Goal: Information Seeking & Learning: Learn about a topic

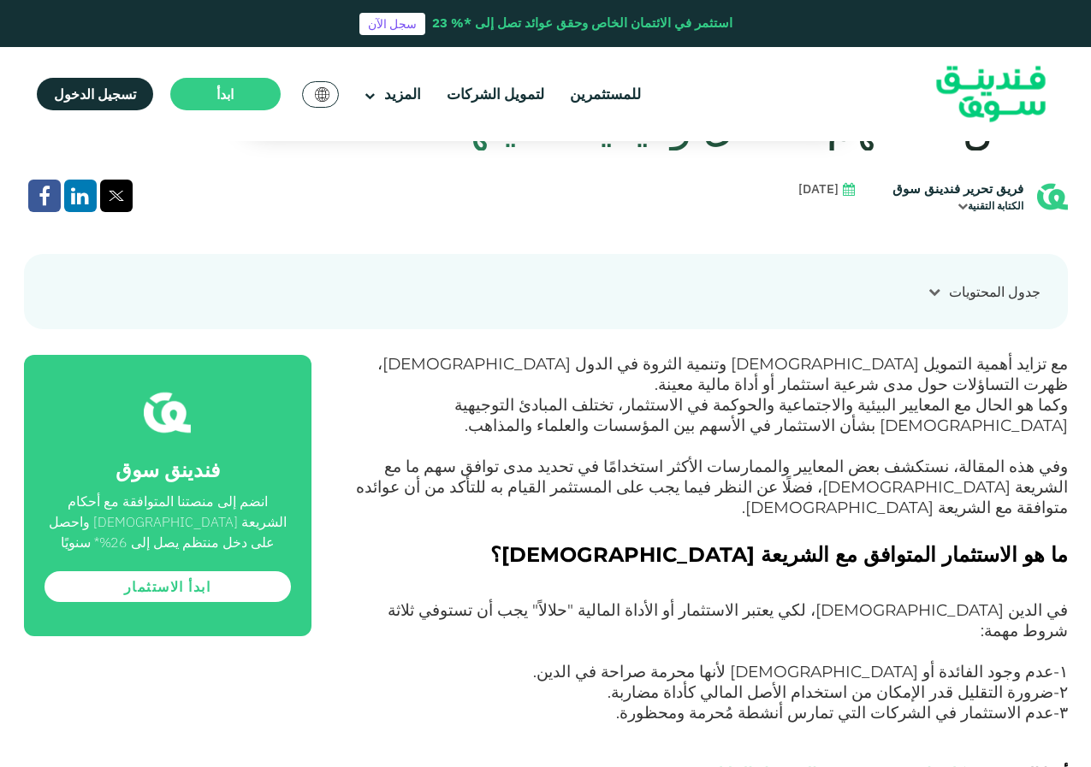
scroll to position [770, 0]
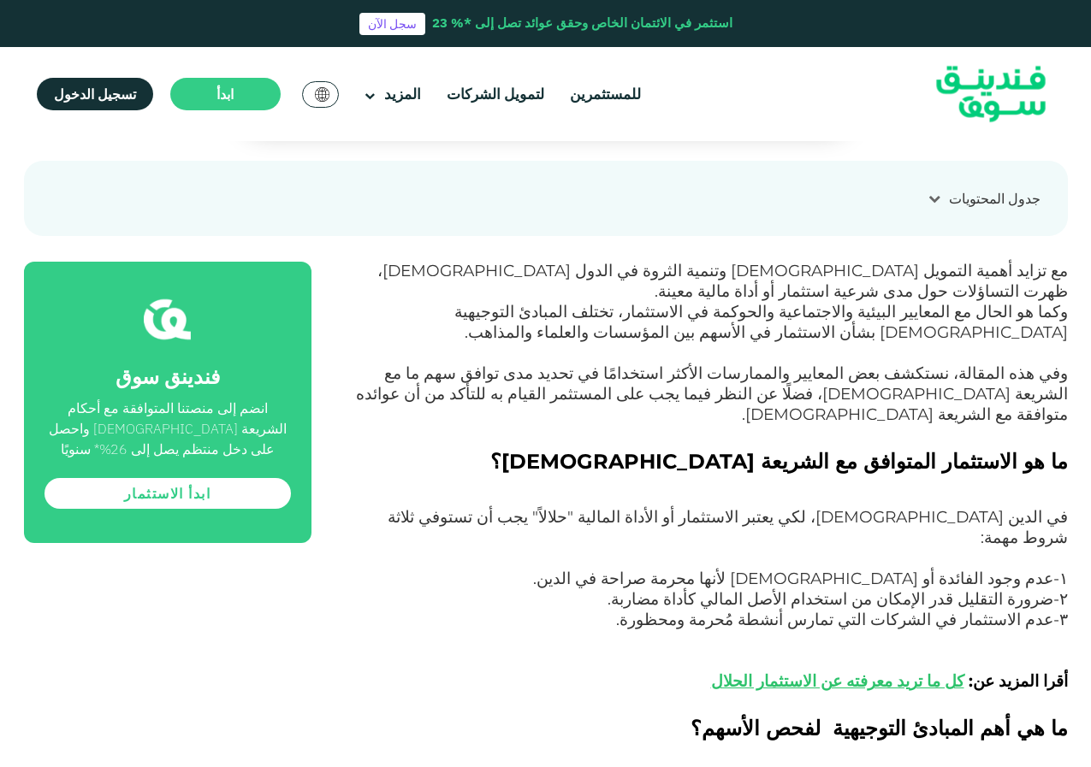
click at [682, 276] on span "مع تزايد أهمية التمويل [DEMOGRAPHIC_DATA] وتنمية الثروة في الدول [DEMOGRAPHIC_D…" at bounding box center [722, 281] width 690 height 40
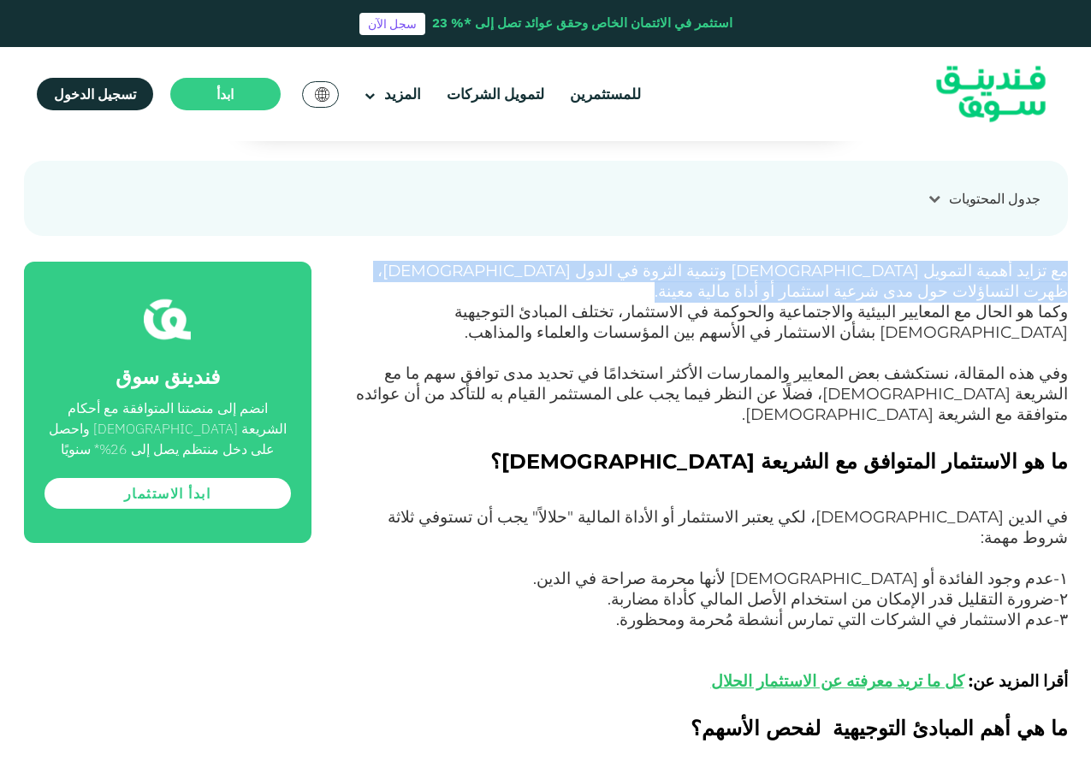
click at [682, 276] on span "مع تزايد أهمية التمويل [DEMOGRAPHIC_DATA] وتنمية الثروة في الدول [DEMOGRAPHIC_D…" at bounding box center [722, 281] width 690 height 40
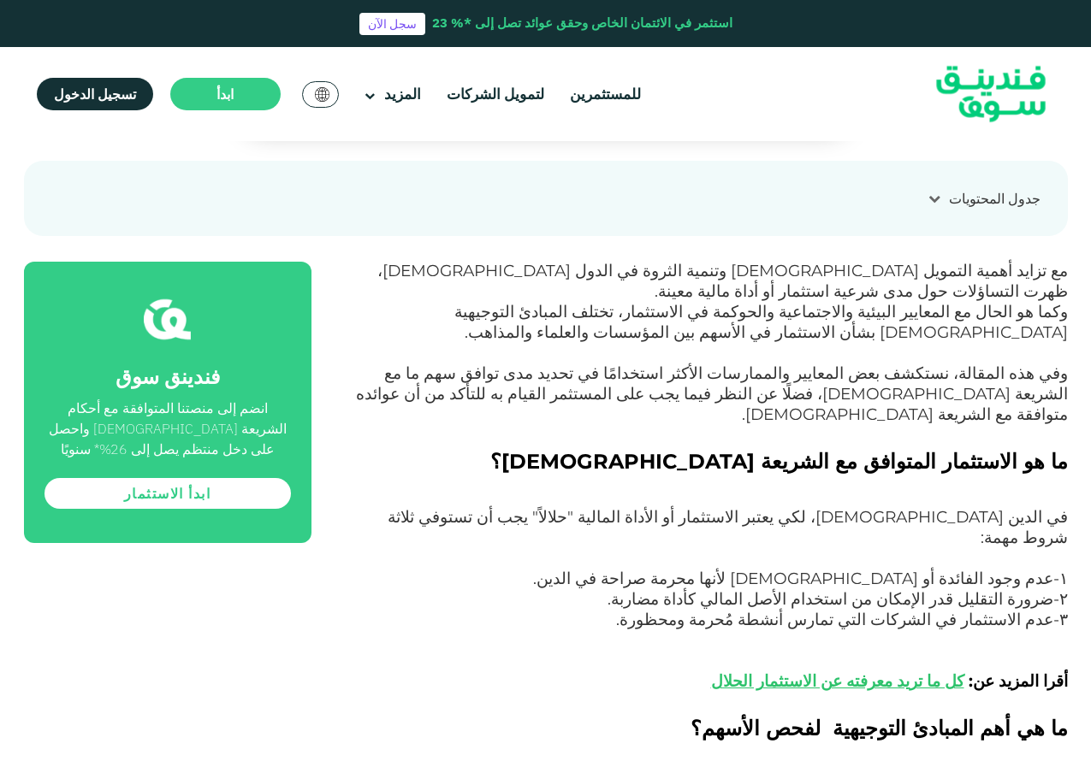
click at [879, 302] on span "وكما هو الحال مع المعايير البيئية والاجتماعية والحوكمة في الاستثمار، تختلف المب…" at bounding box center [760, 322] width 613 height 40
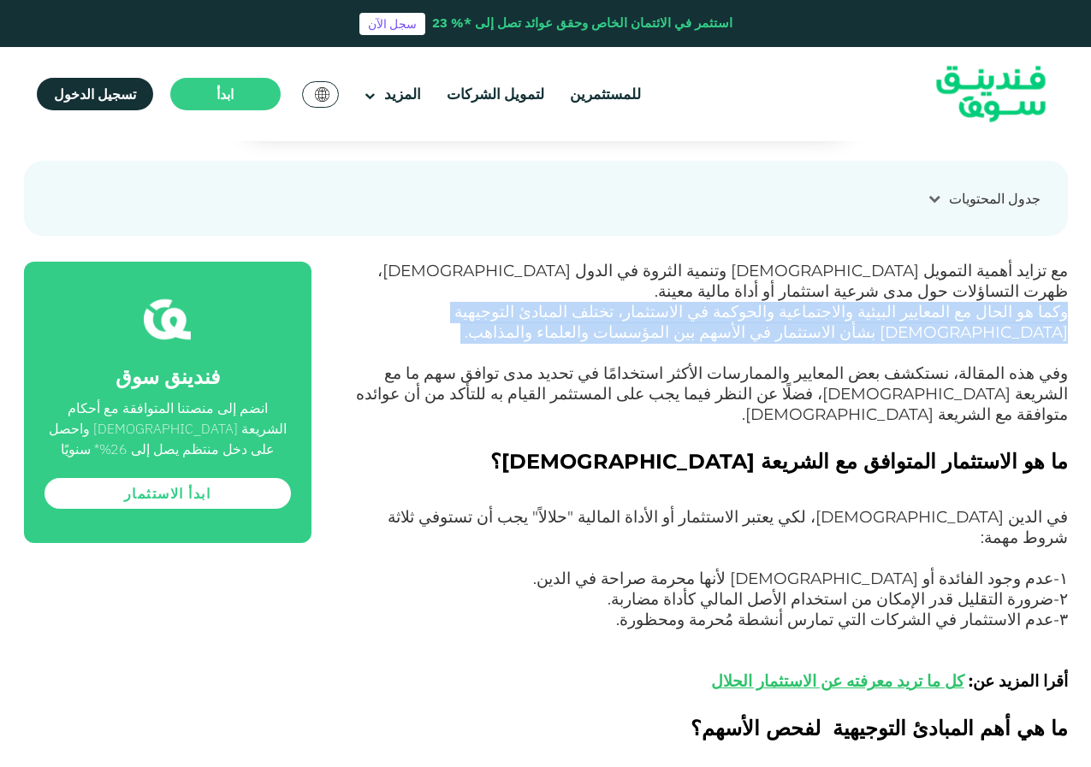
click at [879, 302] on span "وكما هو الحال مع المعايير البيئية والاجتماعية والحوكمة في الاستثمار، تختلف المب…" at bounding box center [760, 322] width 613 height 40
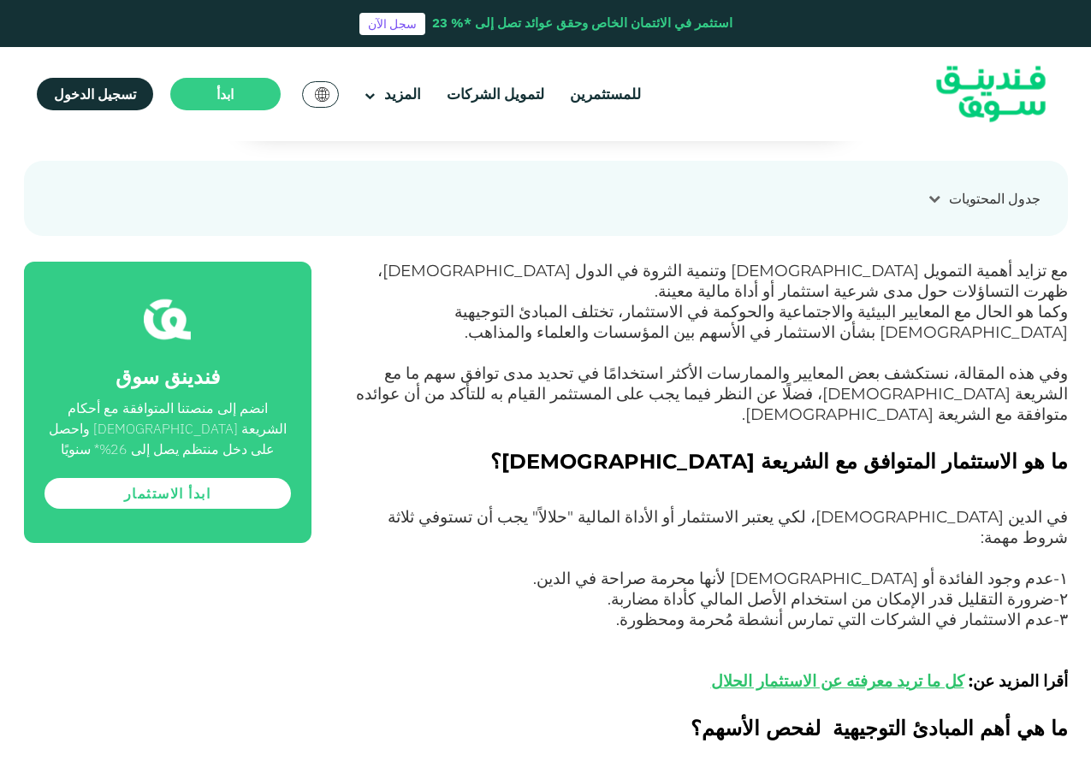
click at [900, 364] on span "وفي هذه المقالة، نستكشف بعض المعايير والممارسات الأكثر استخدامًا في تحديد مدى ت…" at bounding box center [712, 394] width 712 height 61
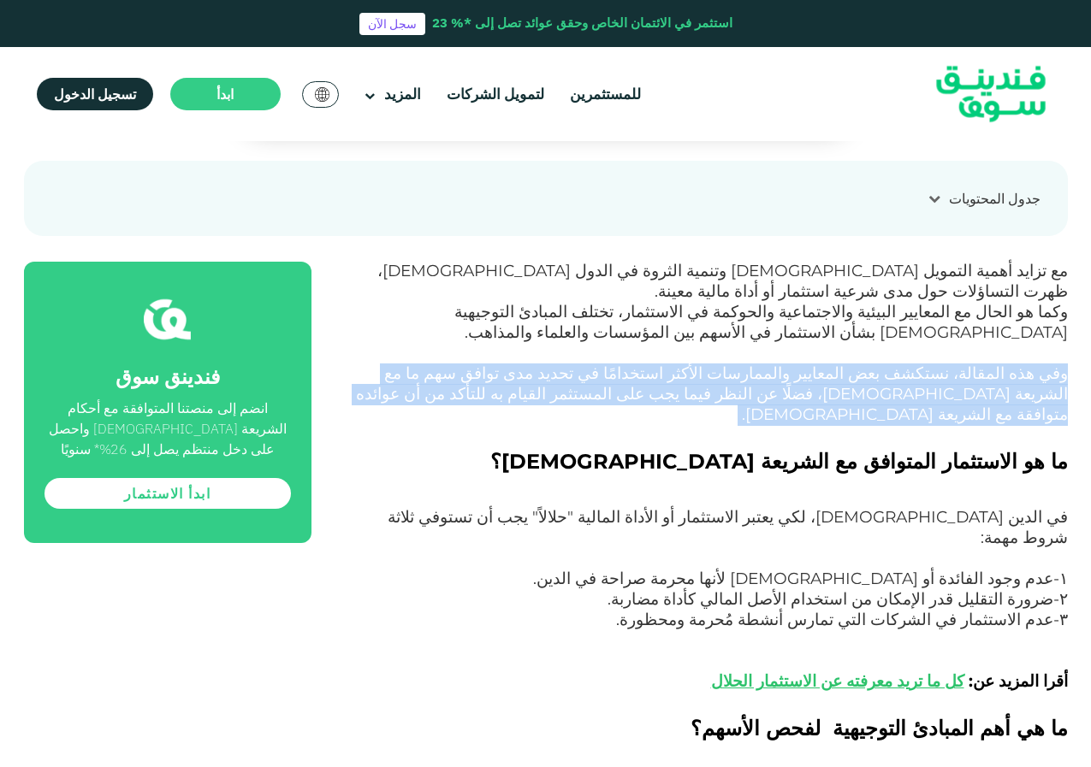
click at [900, 364] on span "وفي هذه المقالة، نستكشف بعض المعايير والممارسات الأكثر استخدامًا في تحديد مدى ت…" at bounding box center [712, 394] width 712 height 61
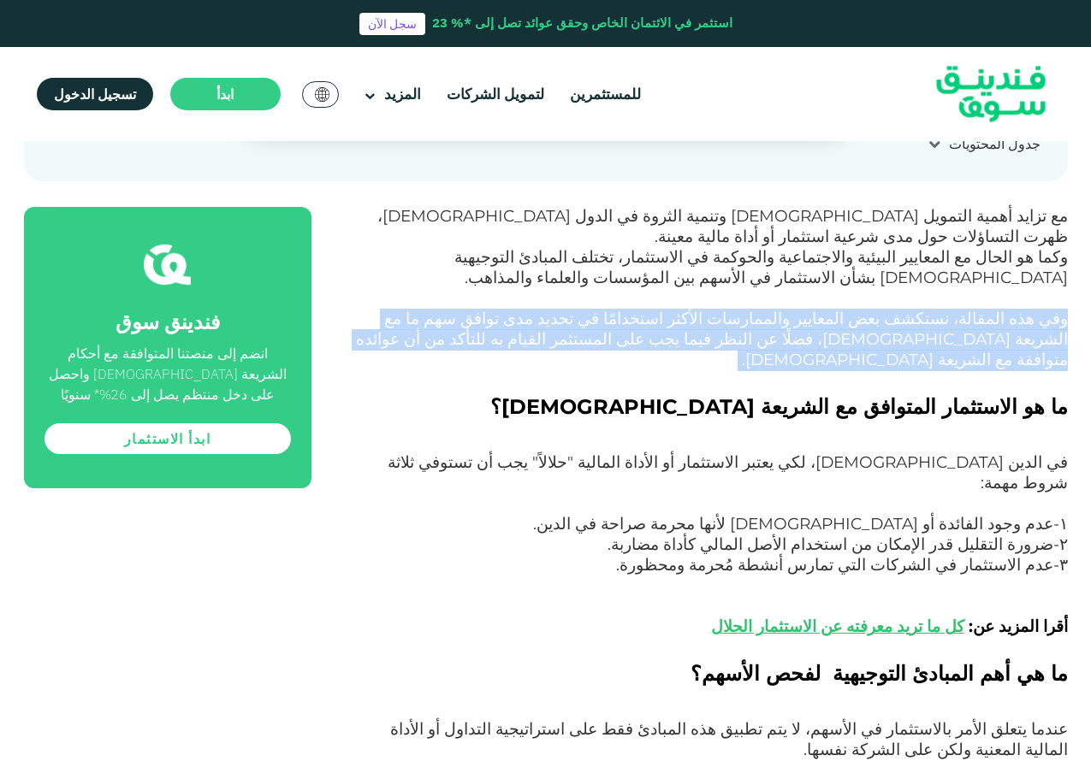
scroll to position [855, 0]
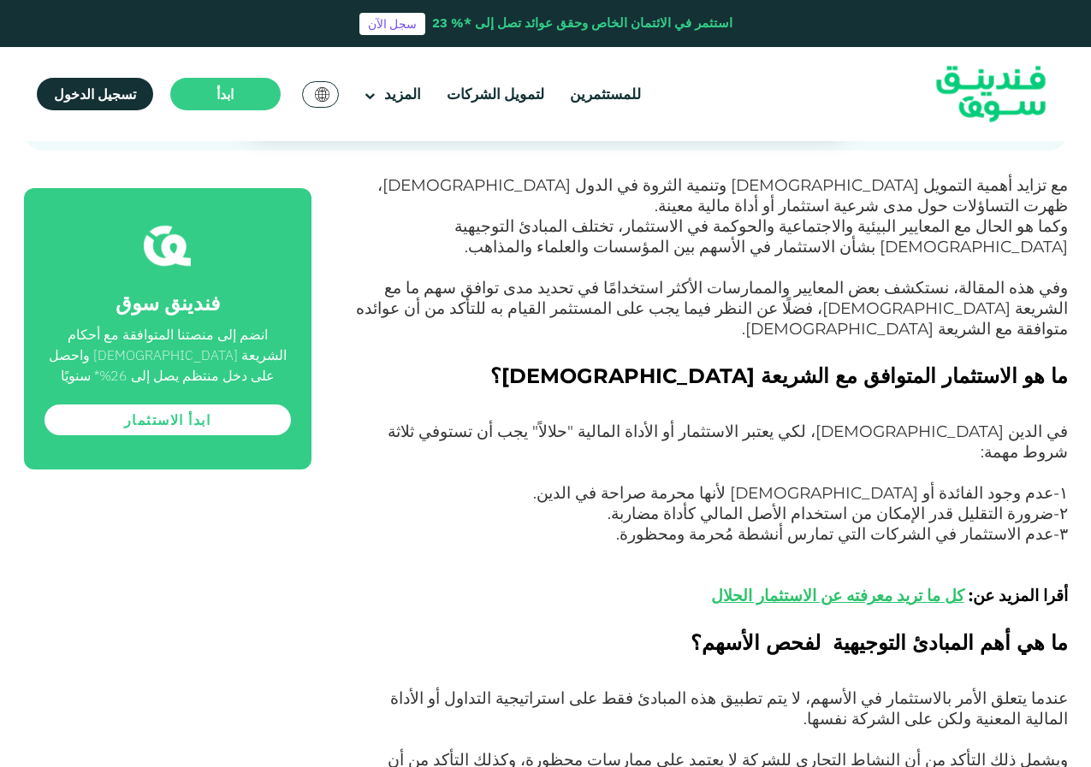
click at [1049, 422] on span "في الدين [DEMOGRAPHIC_DATA]، لكي يعتبر الاستثمار أو الأداة المالية "حلالاً" يجب…" at bounding box center [727, 452] width 680 height 61
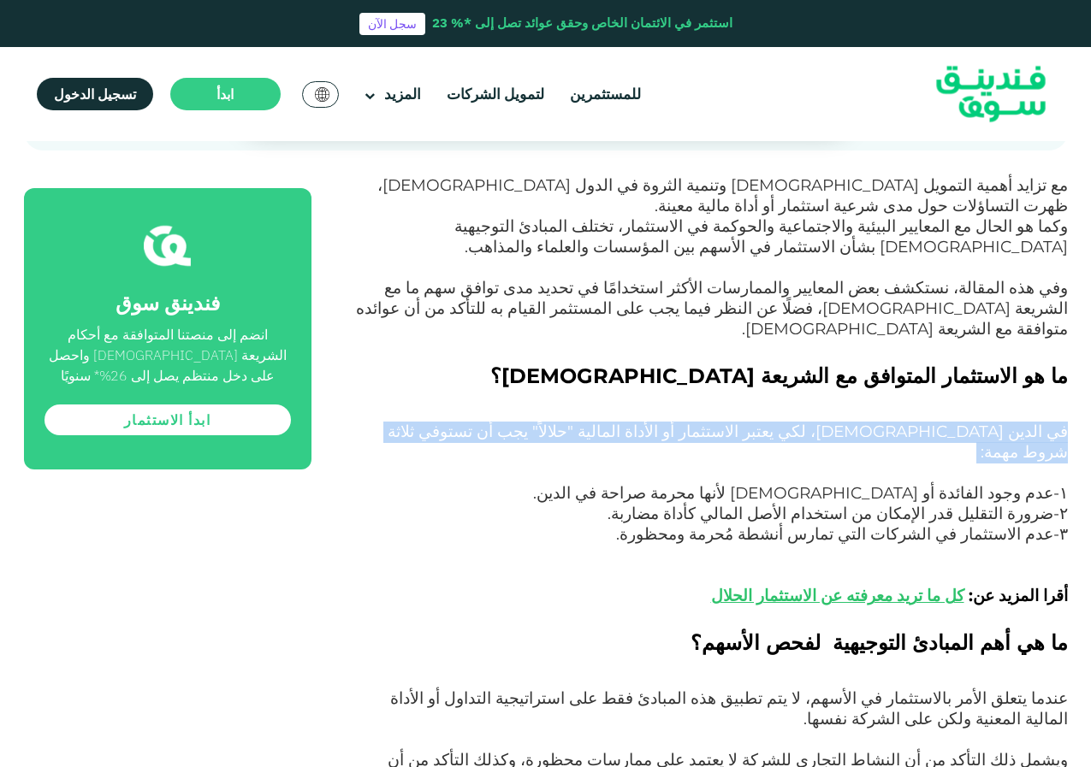
click at [1049, 422] on span "في الدين [DEMOGRAPHIC_DATA]، لكي يعتبر الاستثمار أو الأداة المالية "حلالاً" يجب…" at bounding box center [727, 452] width 680 height 61
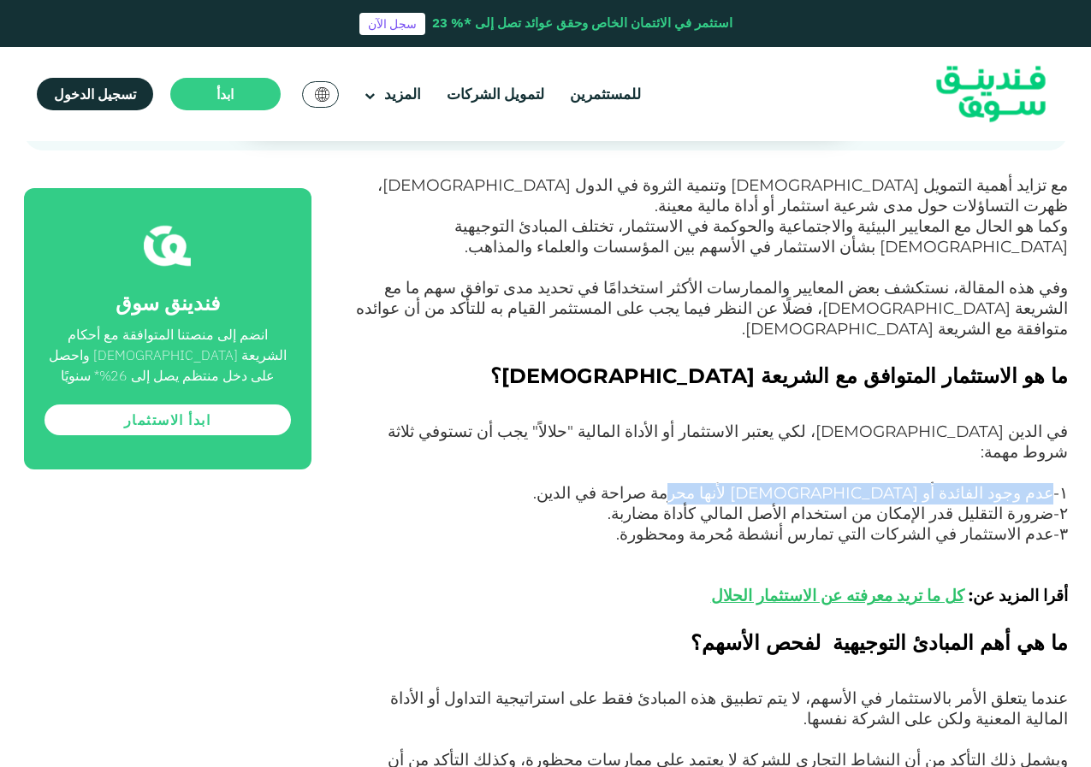
drag, startPoint x: 1049, startPoint y: 428, endPoint x: 793, endPoint y: 434, distance: 255.8
click at [793, 483] on span "۱-عدم وجود الفائدة أو [DEMOGRAPHIC_DATA] لأنها محرمة صراحة في الدين." at bounding box center [800, 493] width 535 height 20
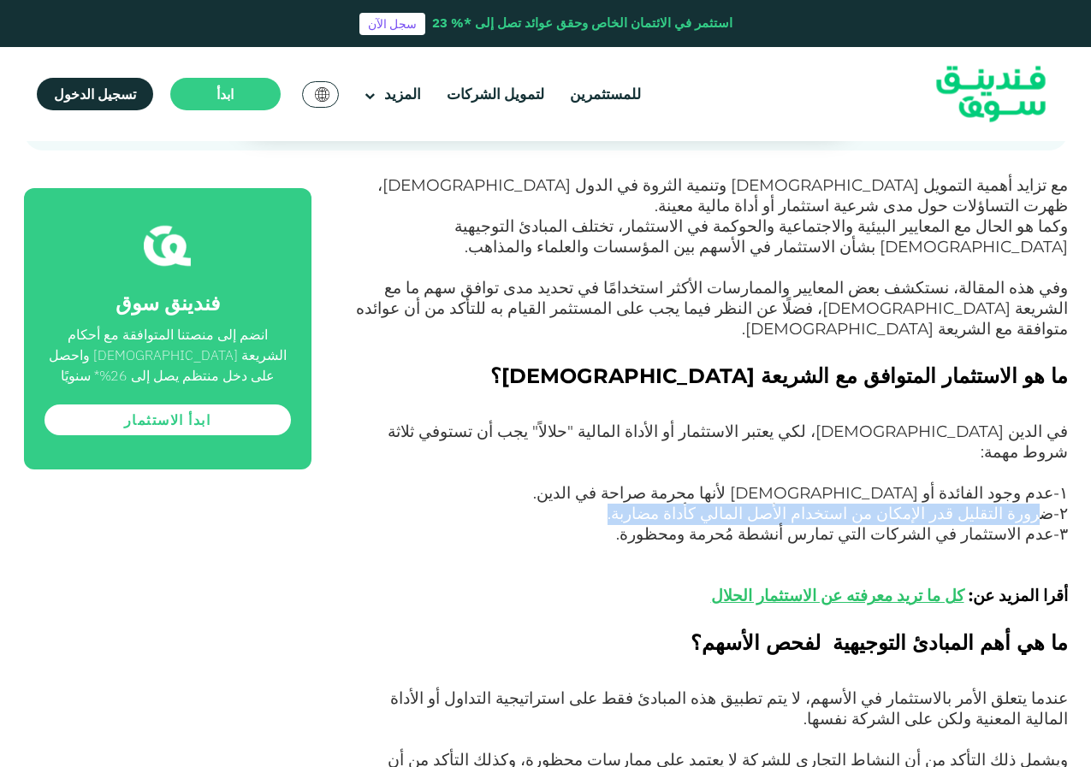
drag, startPoint x: 1042, startPoint y: 451, endPoint x: 703, endPoint y: 449, distance: 338.7
click at [703, 505] on p "۲-ضرورة التقليل قدر الإمكان من استخدام الأصل المالي كأداة مضاربة." at bounding box center [709, 515] width 718 height 21
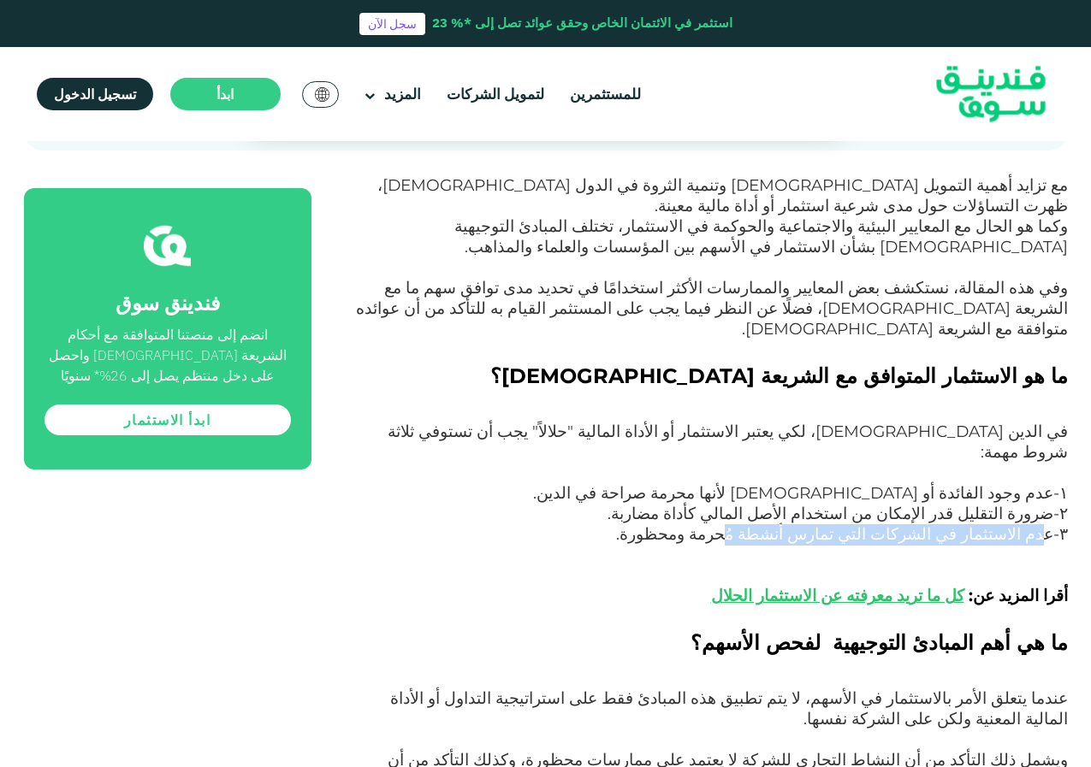
drag, startPoint x: 1046, startPoint y: 471, endPoint x: 810, endPoint y: 475, distance: 236.1
click at [810, 524] on span "۳-عدم الاستثمار في الشركات التي تمارس أنشطة مُحرمة ومحظورة. أقرا المزيد عن: كل …" at bounding box center [842, 564] width 452 height 81
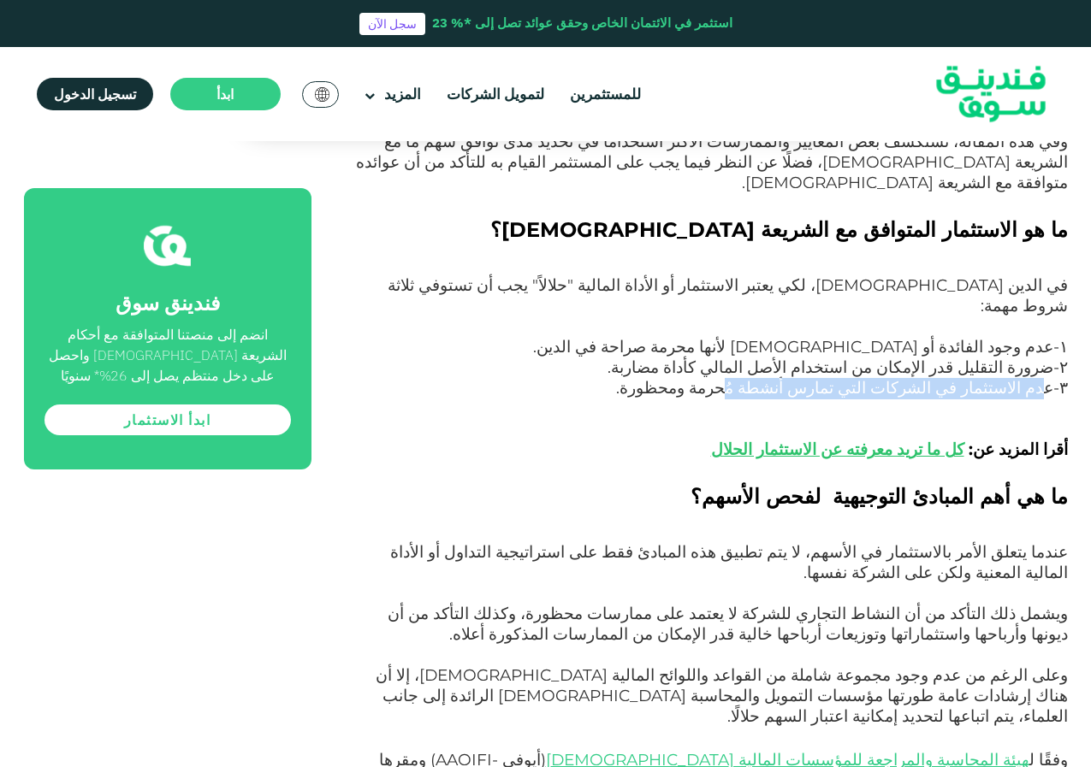
scroll to position [1026, 0]
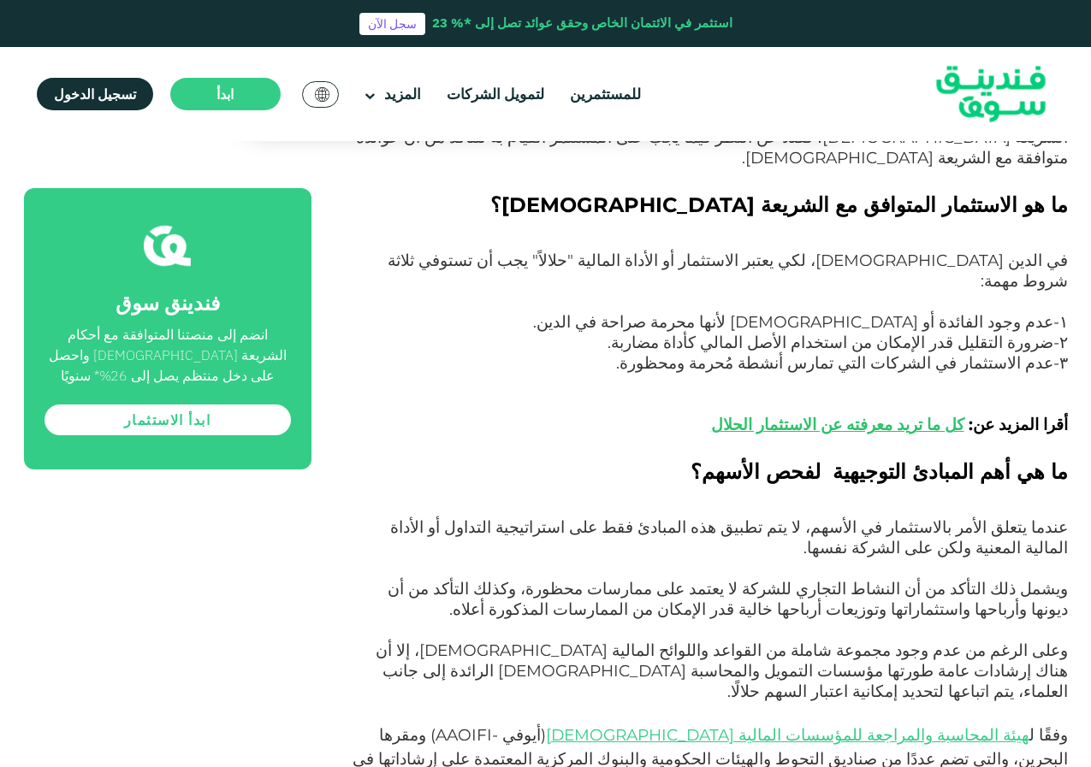
click at [1044, 518] on span "عندما يتعلق الأمر بالاستثمار في الأسهم، لا يتم تطبيق هذه المبادئ فقط على استرات…" at bounding box center [728, 538] width 677 height 40
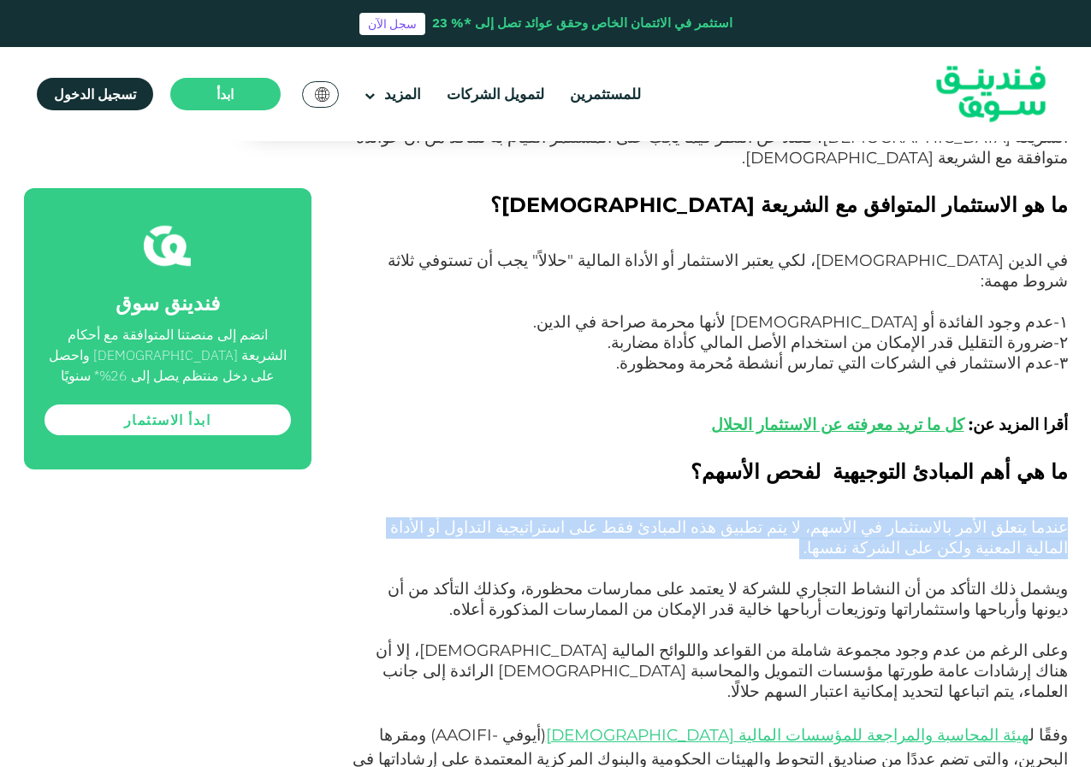
click at [1044, 518] on span "عندما يتعلق الأمر بالاستثمار في الأسهم، لا يتم تطبيق هذه المبادئ فقط على استرات…" at bounding box center [728, 538] width 677 height 40
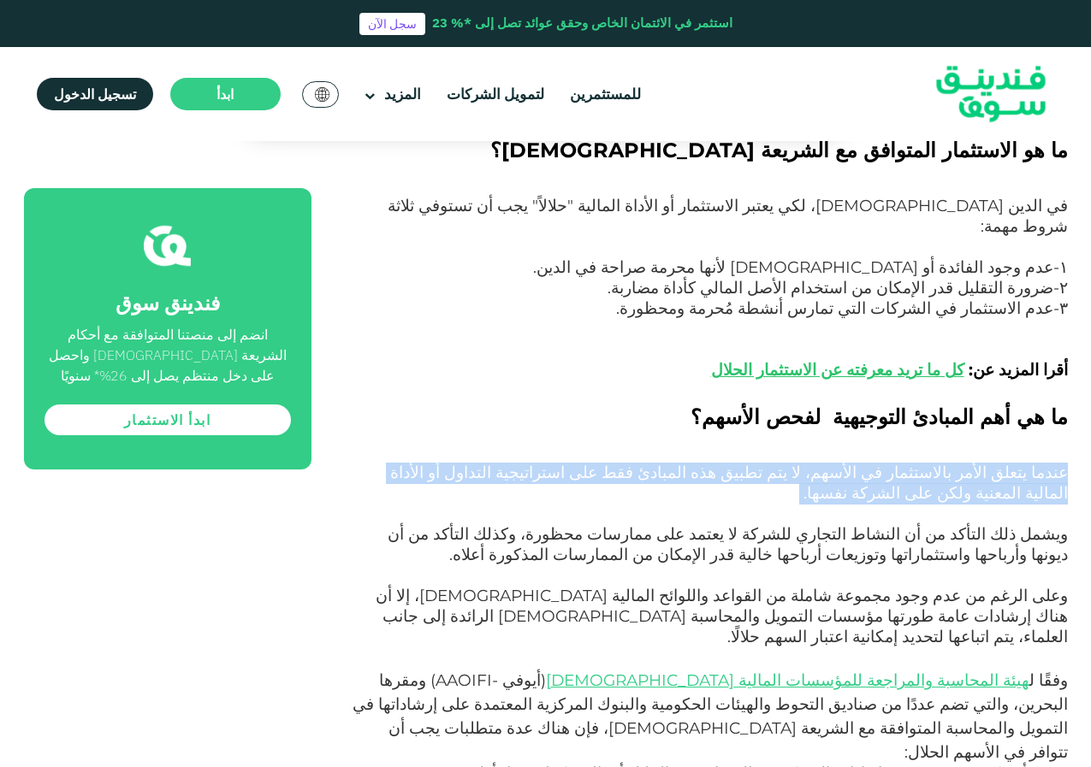
scroll to position [1112, 0]
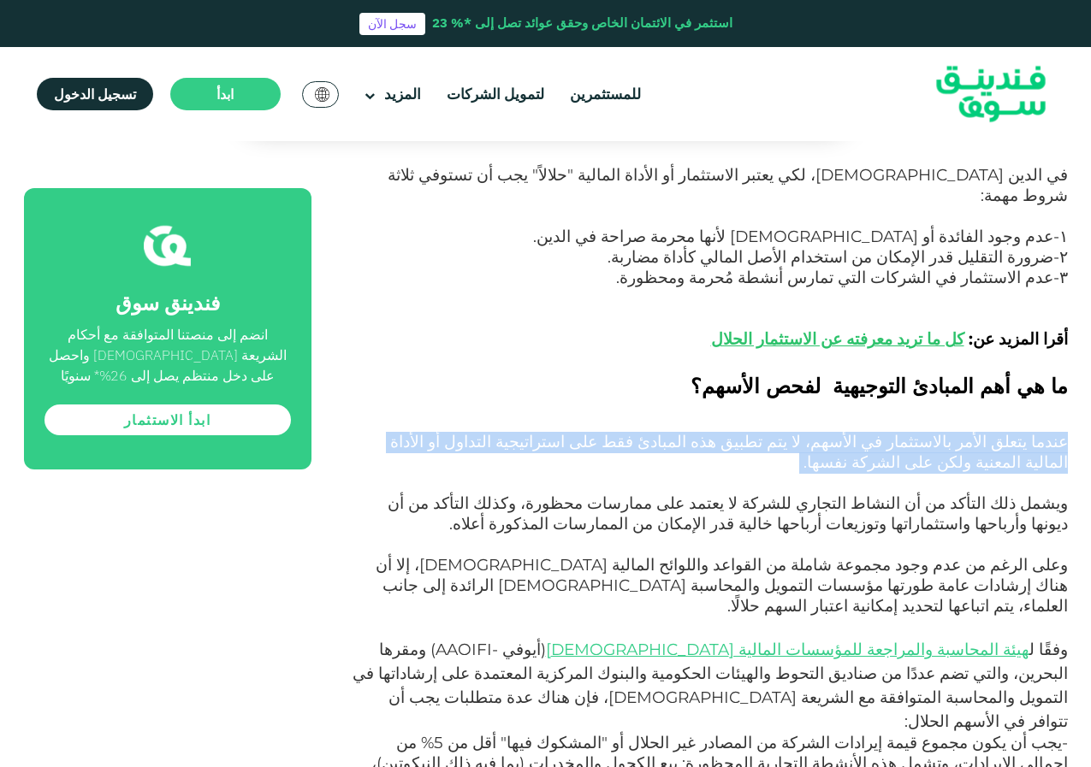
click at [895, 433] on p "عندما يتعلق الأمر بالاستثمار في الأسهم، لا يتم تطبيق هذه المبادئ فقط على استرات…" at bounding box center [709, 464] width 718 height 62
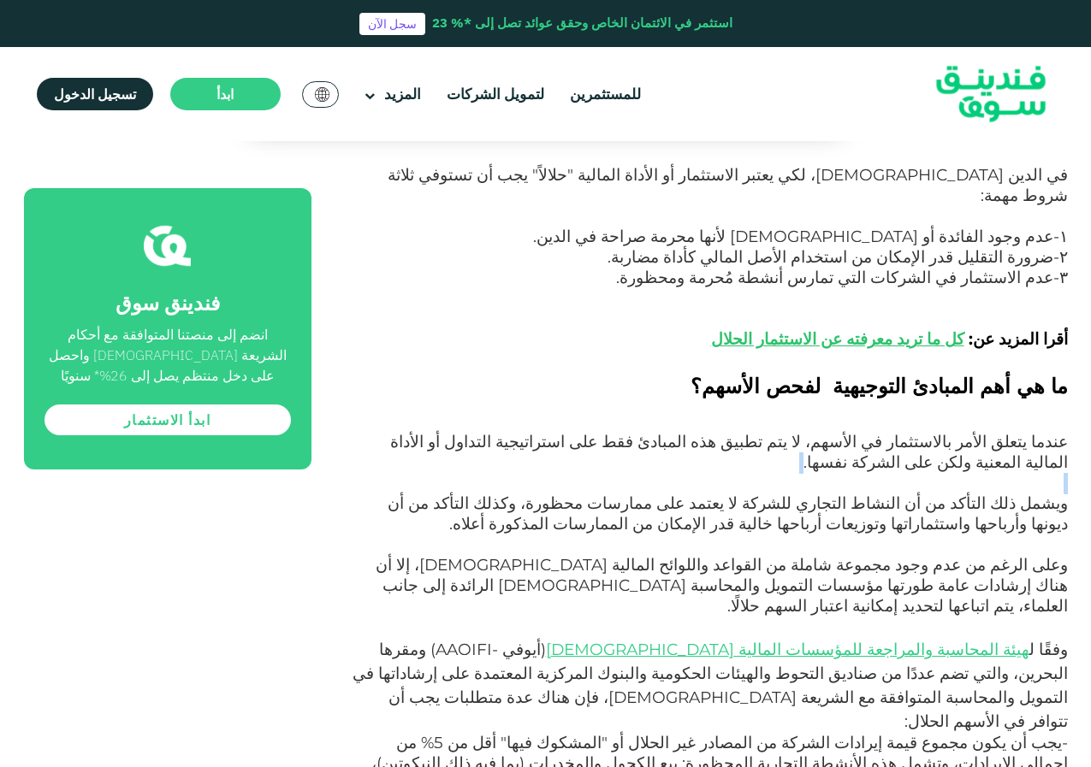
click at [895, 433] on p "عندما يتعلق الأمر بالاستثمار في الأسهم، لا يتم تطبيق هذه المبادئ فقط على استرات…" at bounding box center [709, 464] width 718 height 62
click at [904, 555] on span "وعلى الرغم من عدم وجود مجموعة شاملة من القواعد واللوائح المالية [DEMOGRAPHIC_DA…" at bounding box center [722, 585] width 692 height 61
click at [1064, 555] on span "وعلى الرغم من عدم وجود مجموعة شاملة من القواعد واللوائح المالية [DEMOGRAPHIC_DA…" at bounding box center [722, 585] width 692 height 61
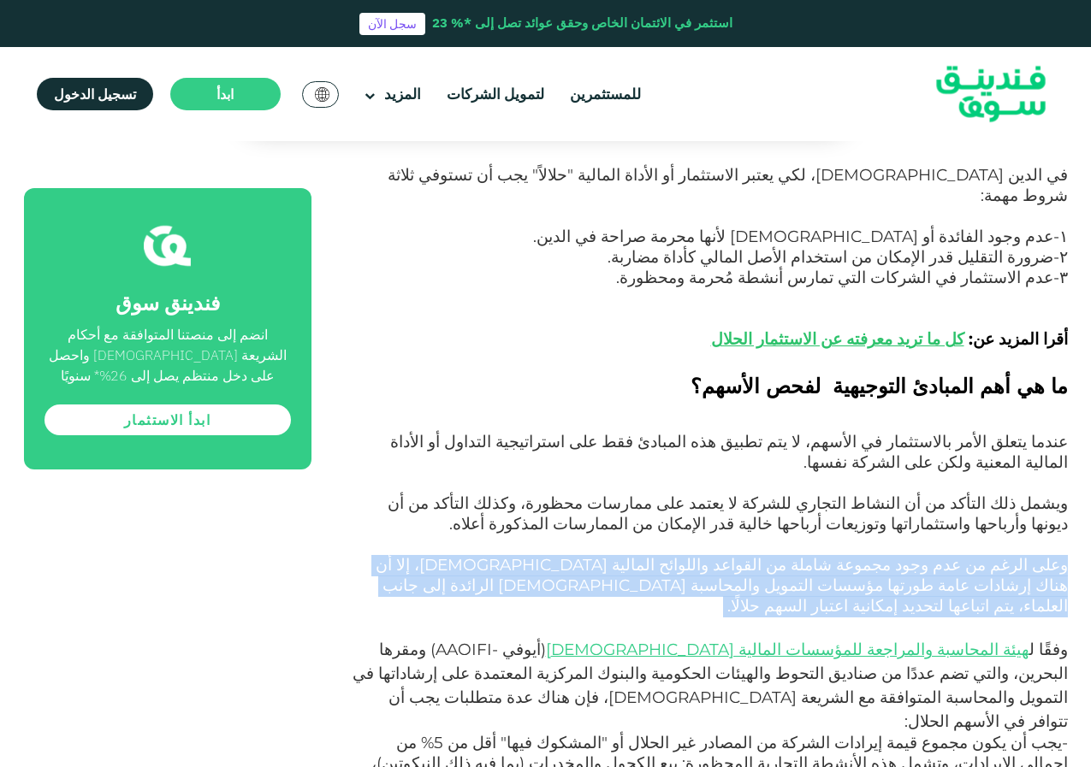
click at [1064, 555] on span "وعلى الرغم من عدم وجود مجموعة شاملة من القواعد واللوائح المالية [DEMOGRAPHIC_DA…" at bounding box center [722, 585] width 692 height 61
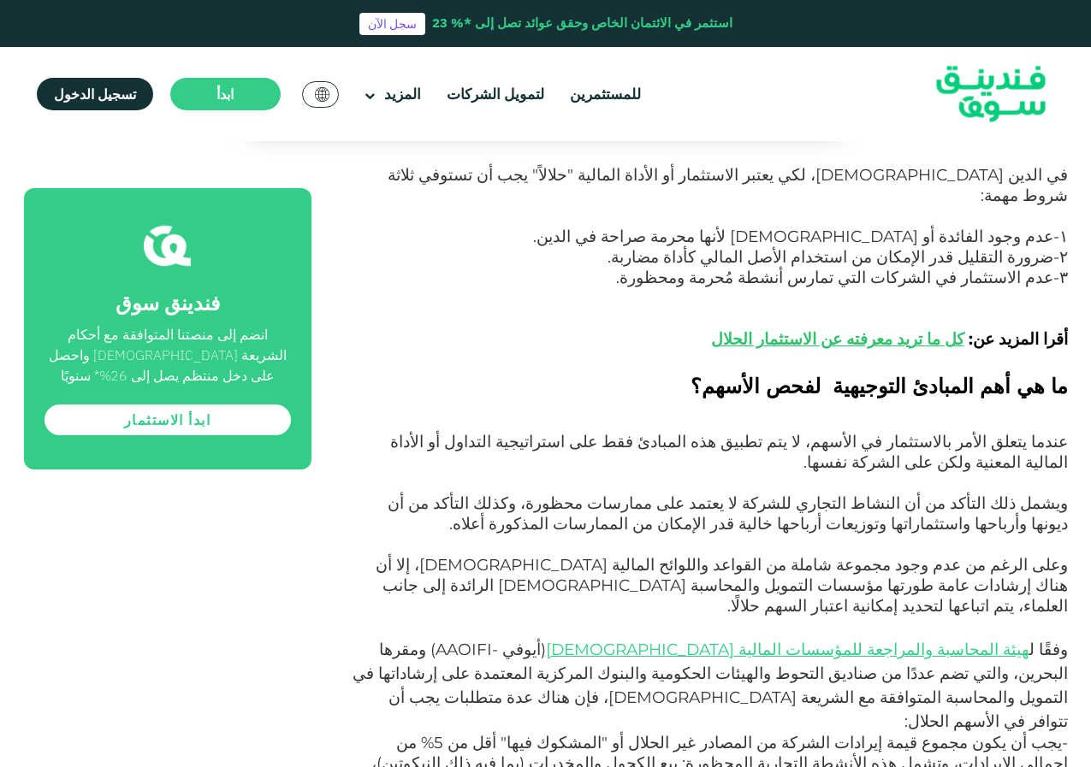
click at [643, 640] on span ") ومقرها البحرين، والتي تضم عددًا من صناديق التحوط والهيئات الحكومية والبنوك ال…" at bounding box center [709, 686] width 715 height 92
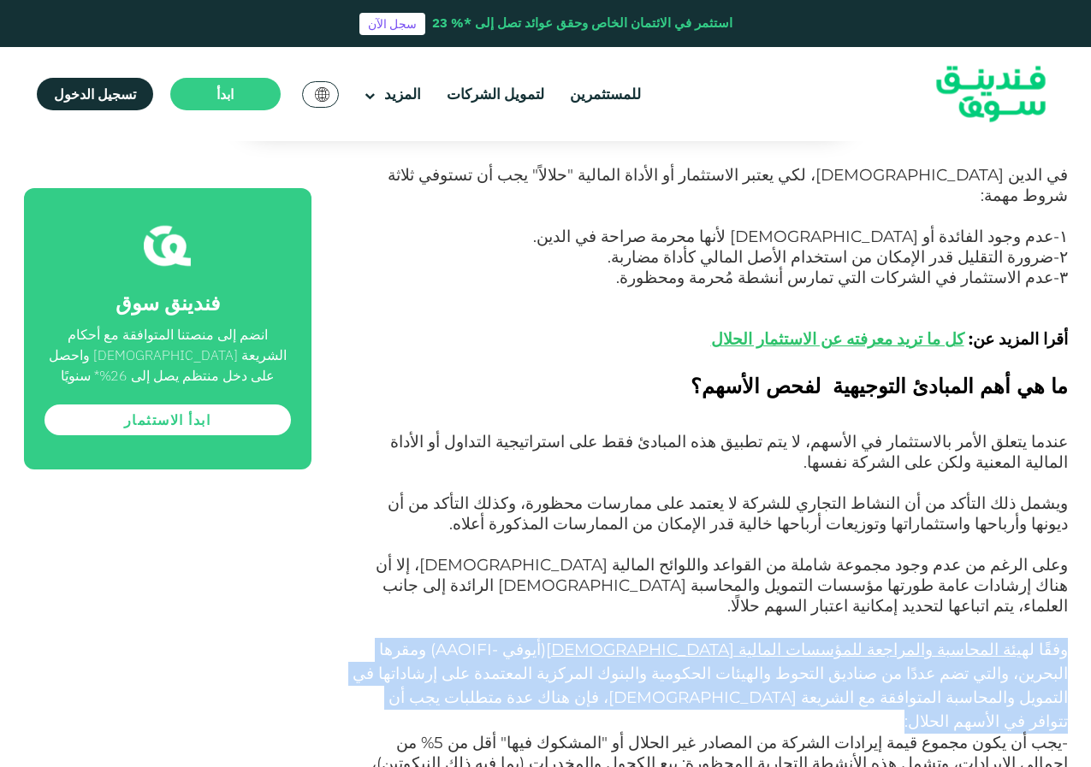
click at [643, 640] on span ") ومقرها البحرين، والتي تضم عددًا من صناديق التحوط والهيئات الحكومية والبنوك ال…" at bounding box center [709, 686] width 715 height 92
click at [939, 640] on span ") ومقرها البحرين، والتي تضم عددًا من صناديق التحوط والهيئات الحكومية والبنوك ال…" at bounding box center [709, 686] width 715 height 92
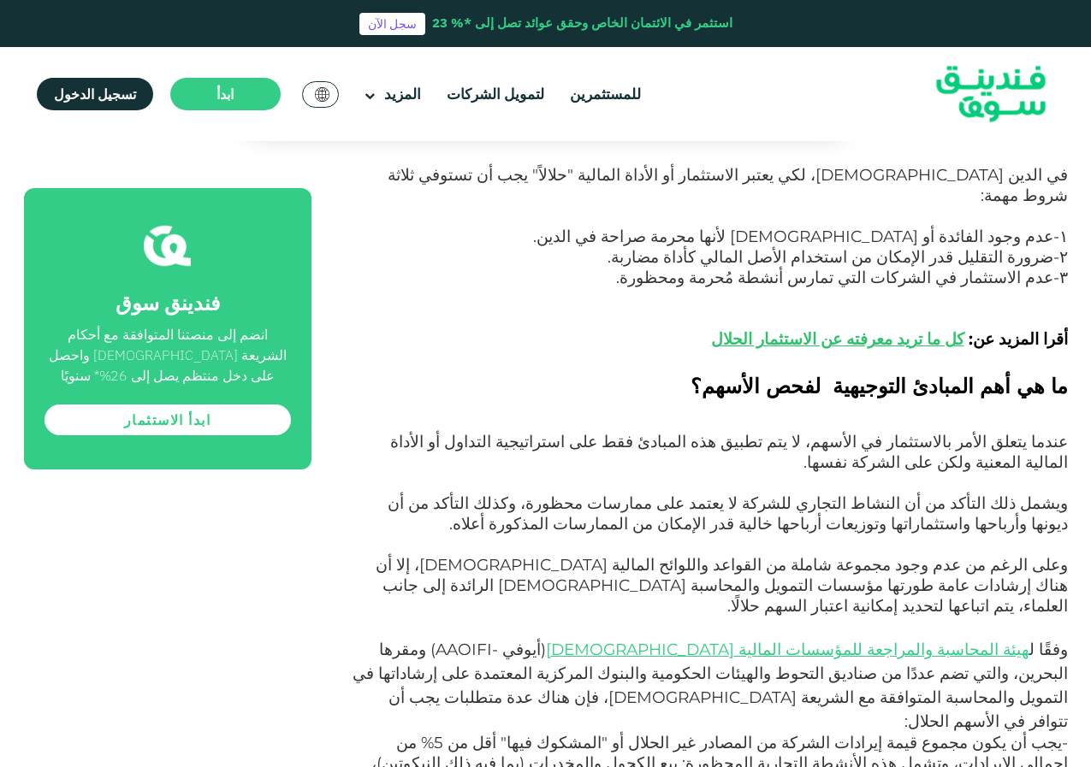
click at [939, 640] on span ") ومقرها البحرين، والتي تضم عددًا من صناديق التحوط والهيئات الحكومية والبنوك ال…" at bounding box center [709, 686] width 715 height 92
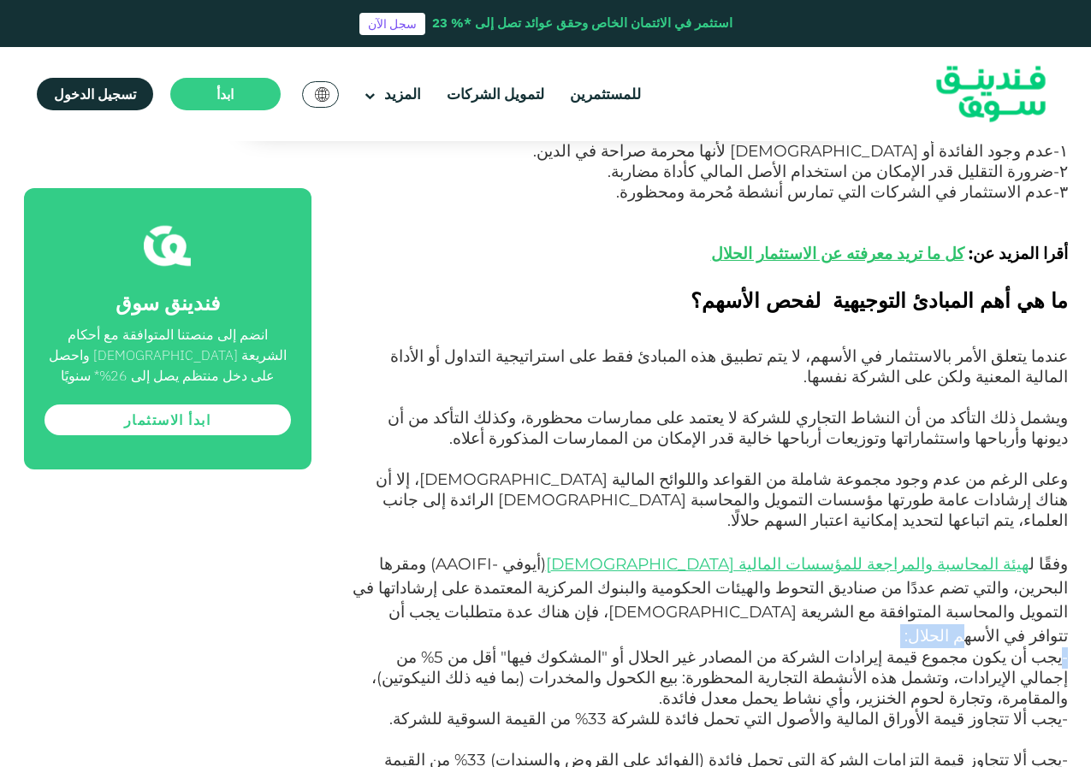
drag, startPoint x: 1060, startPoint y: 529, endPoint x: 526, endPoint y: 516, distance: 533.9
click at [521, 648] on span "-يجب أن يكون مجموع قيمة إيرادات الشركة من المصادر غير الحلال أو "المشكوك فيها" …" at bounding box center [719, 678] width 696 height 61
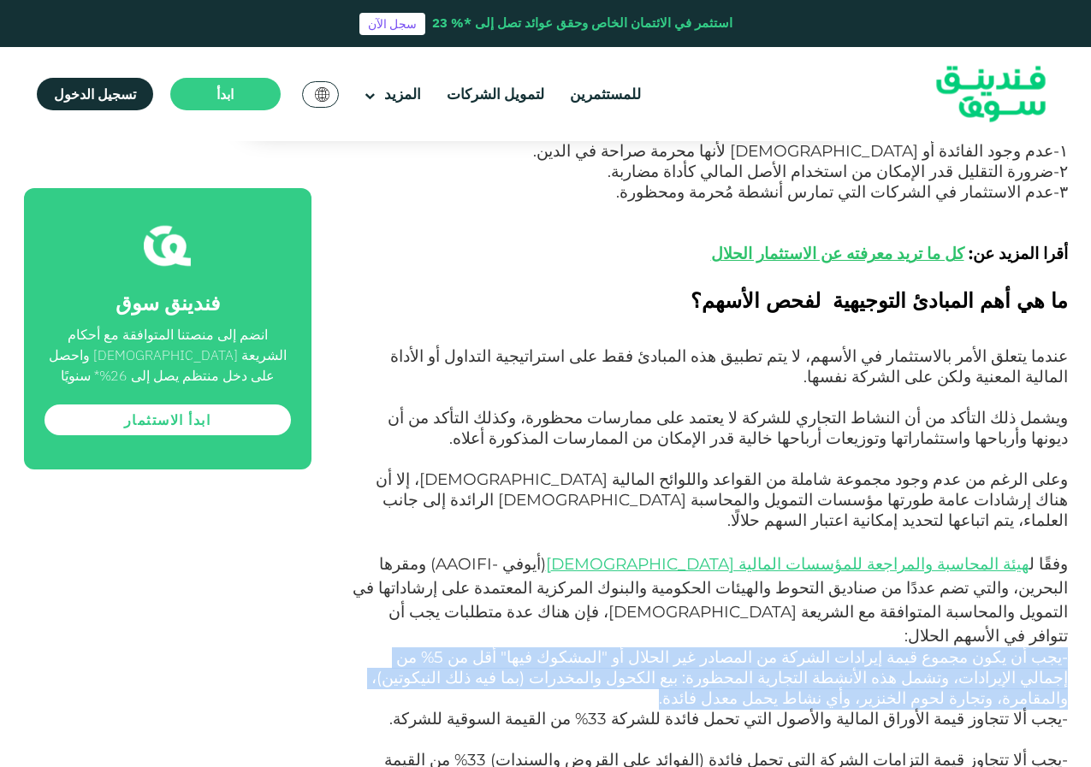
click at [521, 648] on span "-يجب أن يكون مجموع قيمة إيرادات الشركة من المصادر غير الحلال أو "المشكوك فيها" …" at bounding box center [719, 678] width 696 height 61
click at [516, 648] on span "-يجب أن يكون مجموع قيمة إيرادات الشركة من المصادر غير الحلال أو "المشكوك فيها" …" at bounding box center [719, 678] width 696 height 61
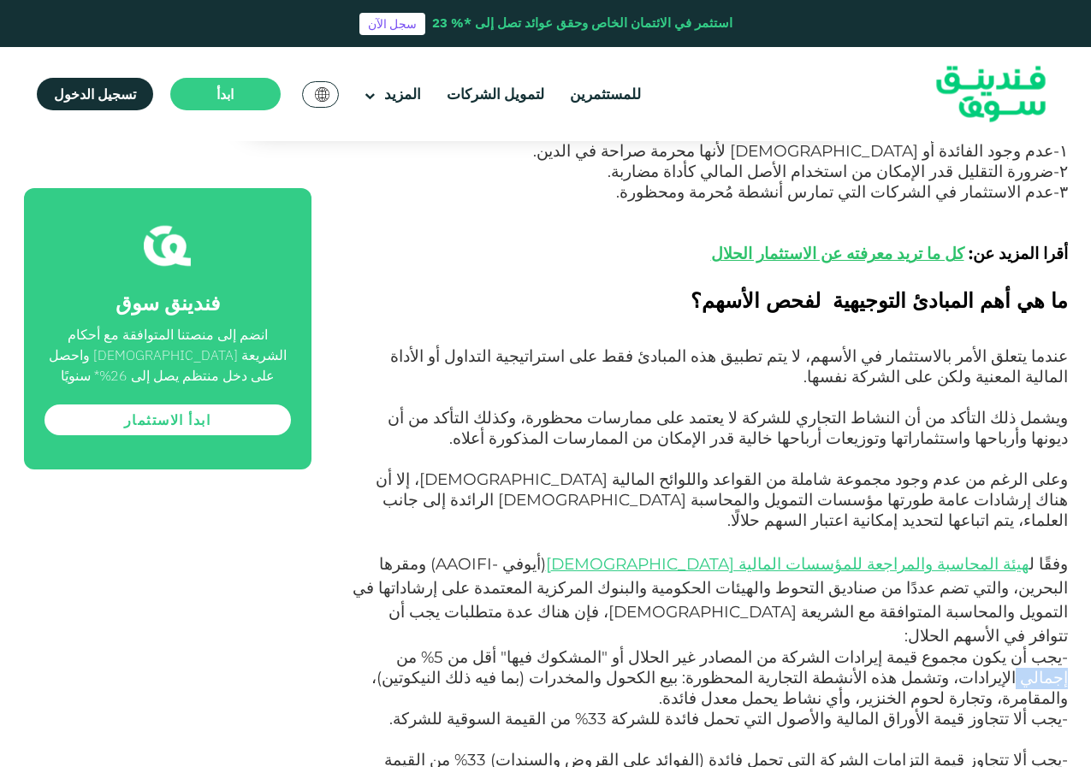
click at [516, 648] on span "-يجب أن يكون مجموع قيمة إيرادات الشركة من المصادر غير الحلال أو "المشكوك فيها" …" at bounding box center [719, 678] width 696 height 61
click at [1001, 648] on span "-يجب أن يكون مجموع قيمة إيرادات الشركة من المصادر غير الحلال أو "المشكوك فيها" …" at bounding box center [719, 678] width 696 height 61
click at [881, 648] on span "-يجب أن يكون مجموع قيمة إيرادات الشركة من المصادر غير الحلال أو "المشكوك فيها" …" at bounding box center [719, 678] width 696 height 61
click at [843, 648] on span "-يجب أن يكون مجموع قيمة إيرادات الشركة من المصادر غير الحلال أو "المشكوك فيها" …" at bounding box center [719, 678] width 696 height 61
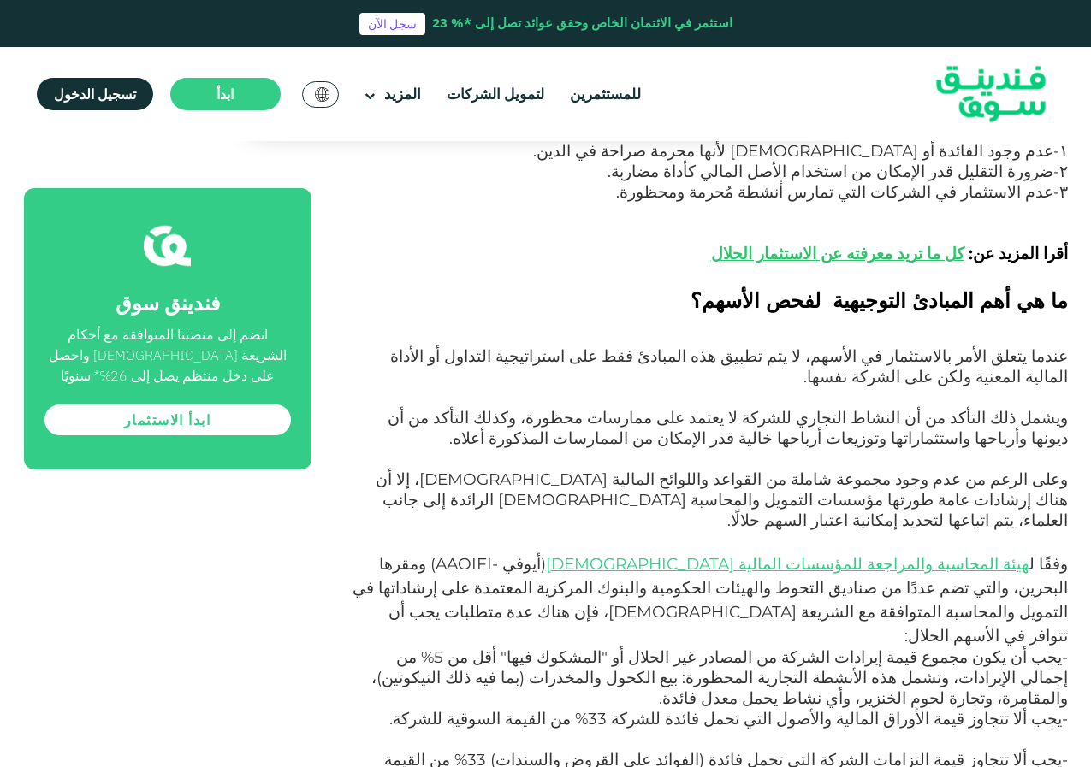
click at [539, 648] on span "-يجب أن يكون مجموع قيمة إيرادات الشركة من المصادر غير الحلال أو "المشكوك فيها" …" at bounding box center [719, 678] width 696 height 61
click at [464, 648] on span "-يجب أن يكون مجموع قيمة إيرادات الشركة من المصادر غير الحلال أو "المشكوك فيها" …" at bounding box center [719, 678] width 696 height 61
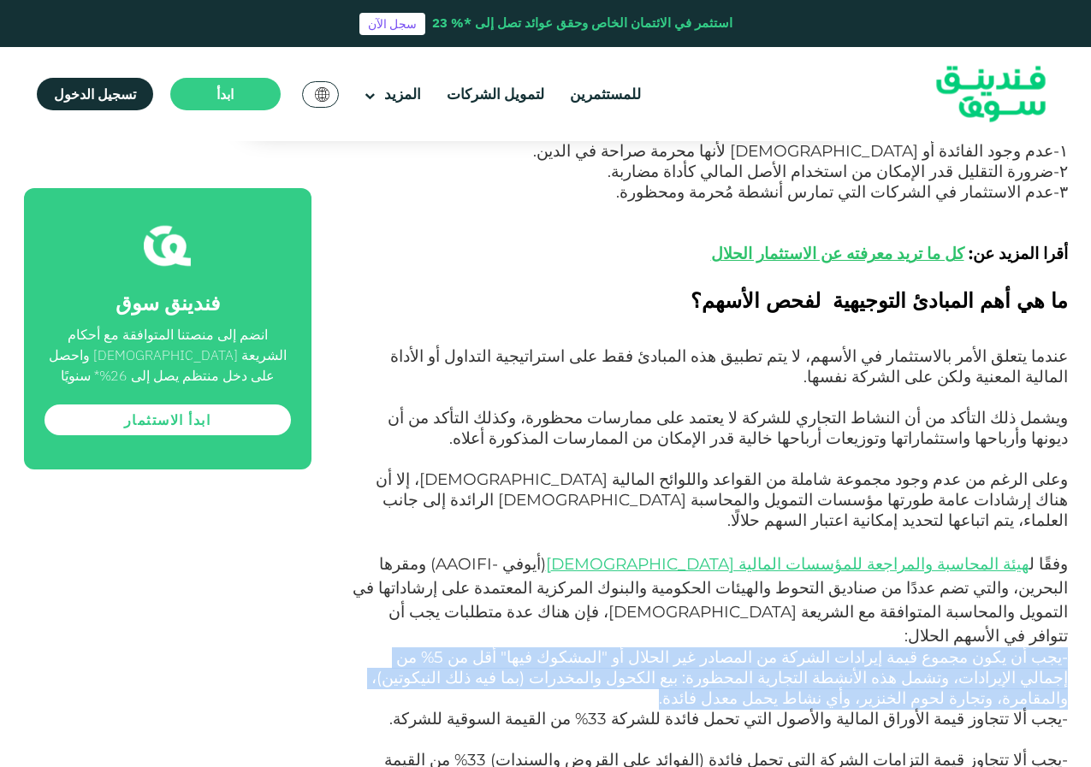
click at [464, 648] on span "-يجب أن يكون مجموع قيمة إيرادات الشركة من المصادر غير الحلال أو "المشكوك فيها" …" at bounding box center [719, 678] width 696 height 61
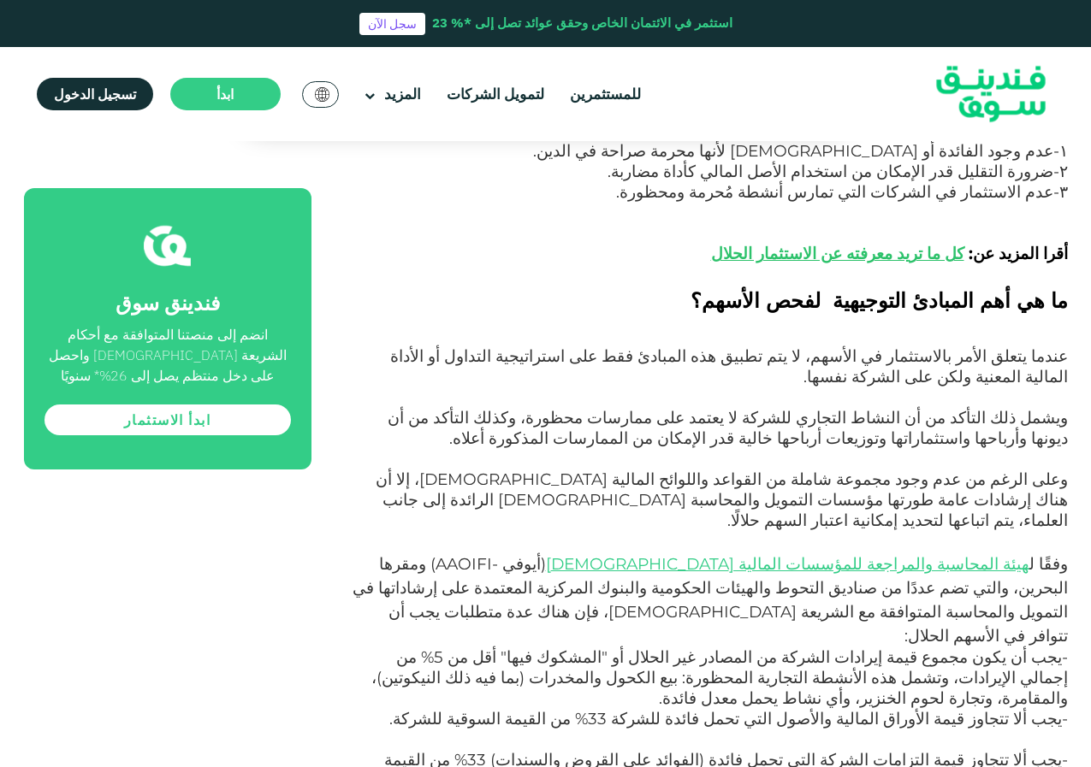
click at [464, 648] on span "-يجب أن يكون مجموع قيمة إيرادات الشركة من المصادر غير الحلال أو "المشكوك فيها" …" at bounding box center [719, 678] width 696 height 61
click at [937, 709] on span "-يجب ألا تتجاوز قيمة الأوراق المالية والأصول التي تحمل فائدة للشركة 33% من القي…" at bounding box center [728, 719] width 678 height 20
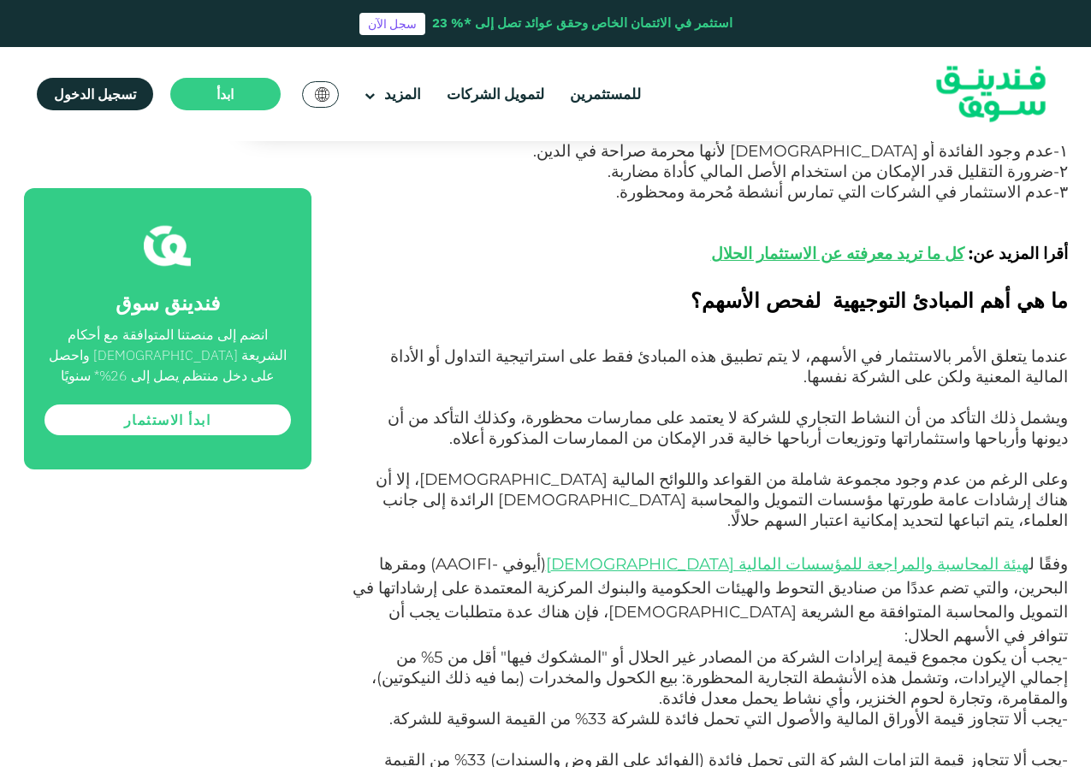
click at [882, 709] on span "-يجب ألا تتجاوز قيمة الأوراق المالية والأصول التي تحمل فائدة للشركة 33% من القي…" at bounding box center [728, 719] width 678 height 20
click at [959, 709] on span "-يجب ألا تتجاوز قيمة الأوراق المالية والأصول التي تحمل فائدة للشركة 33% من القي…" at bounding box center [728, 719] width 678 height 20
click at [927, 709] on span "-يجب ألا تتجاوز قيمة الأوراق المالية والأصول التي تحمل فائدة للشركة 33% من القي…" at bounding box center [728, 719] width 678 height 20
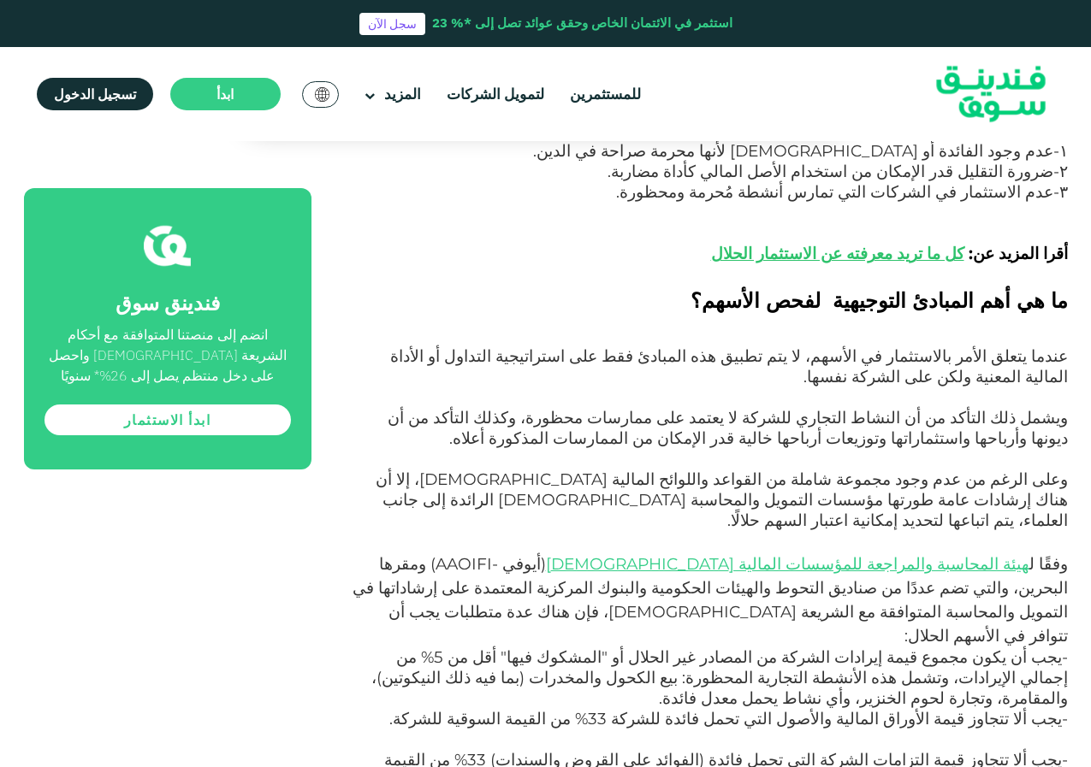
click at [844, 709] on span "-يجب ألا تتجاوز قيمة الأوراق المالية والأصول التي تحمل فائدة للشركة 33% من القي…" at bounding box center [728, 719] width 678 height 20
click at [747, 709] on span "-يجب ألا تتجاوز قيمة الأوراق المالية والأصول التي تحمل فائدة للشركة 33% من القي…" at bounding box center [728, 719] width 678 height 20
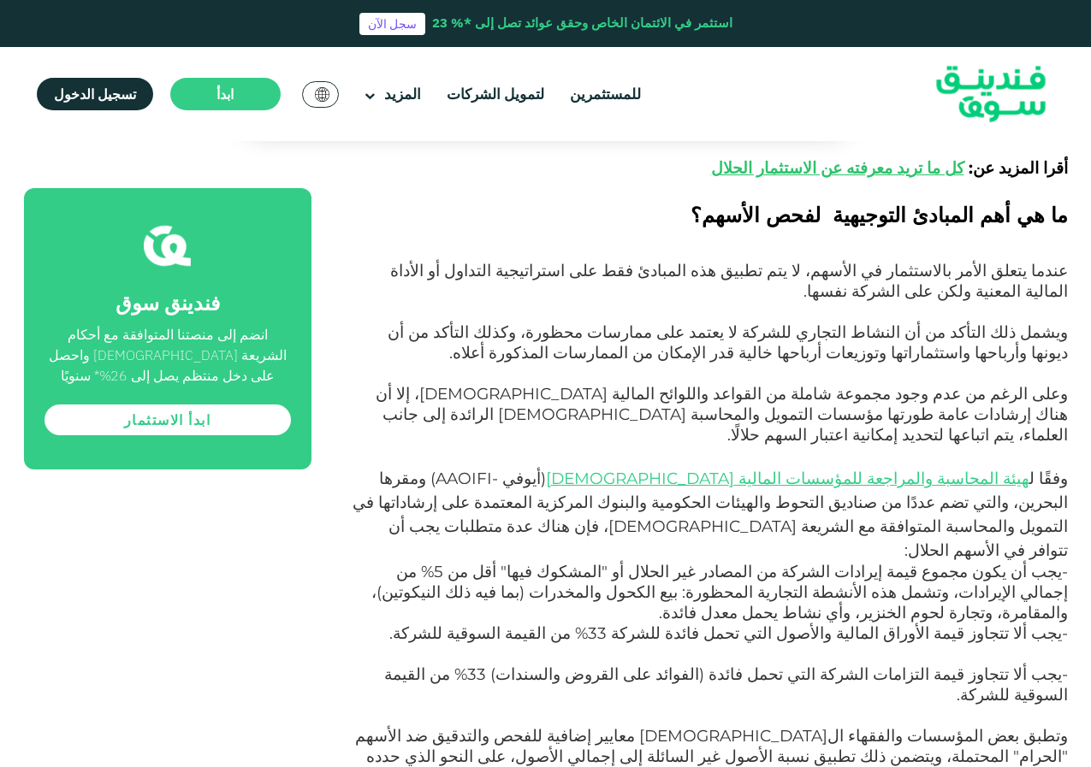
click at [943, 665] on span "-يجب ألا تتجاوز قيمة التزامات الشركة التي تحمل فائدة (الفوائد على القروض والسند…" at bounding box center [725, 685] width 683 height 40
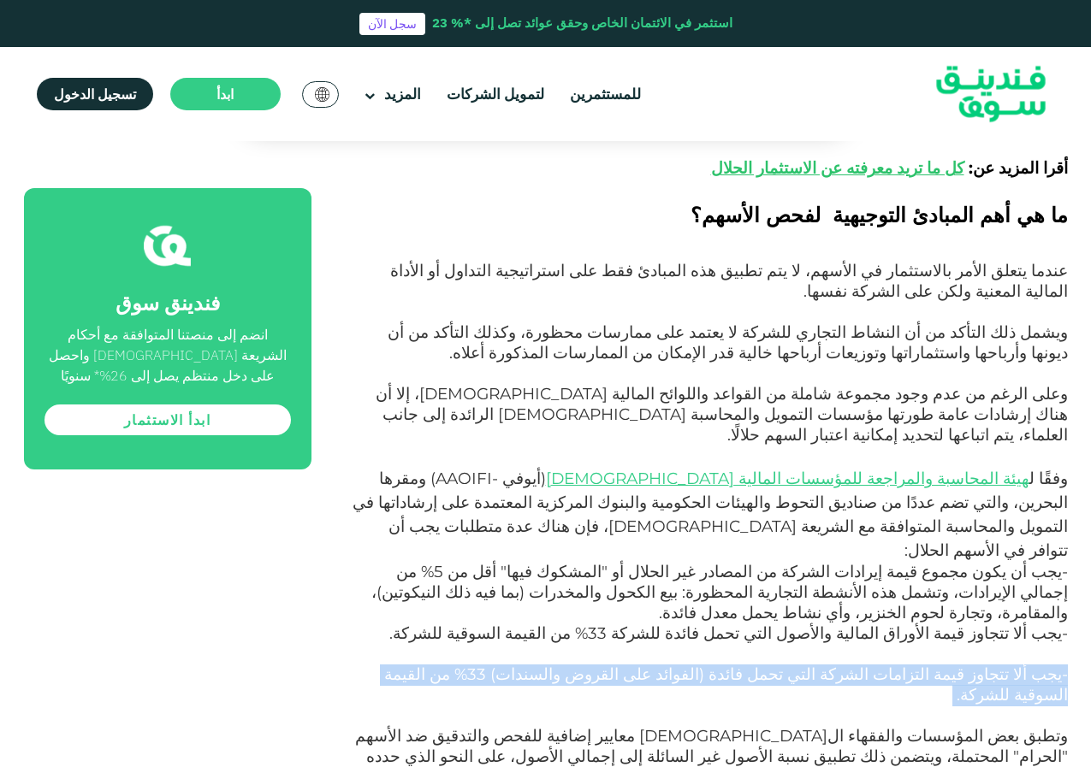
click at [943, 665] on span "-يجب ألا تتجاوز قيمة التزامات الشركة التي تحمل فائدة (الفوائد على القروض والسند…" at bounding box center [725, 685] width 683 height 40
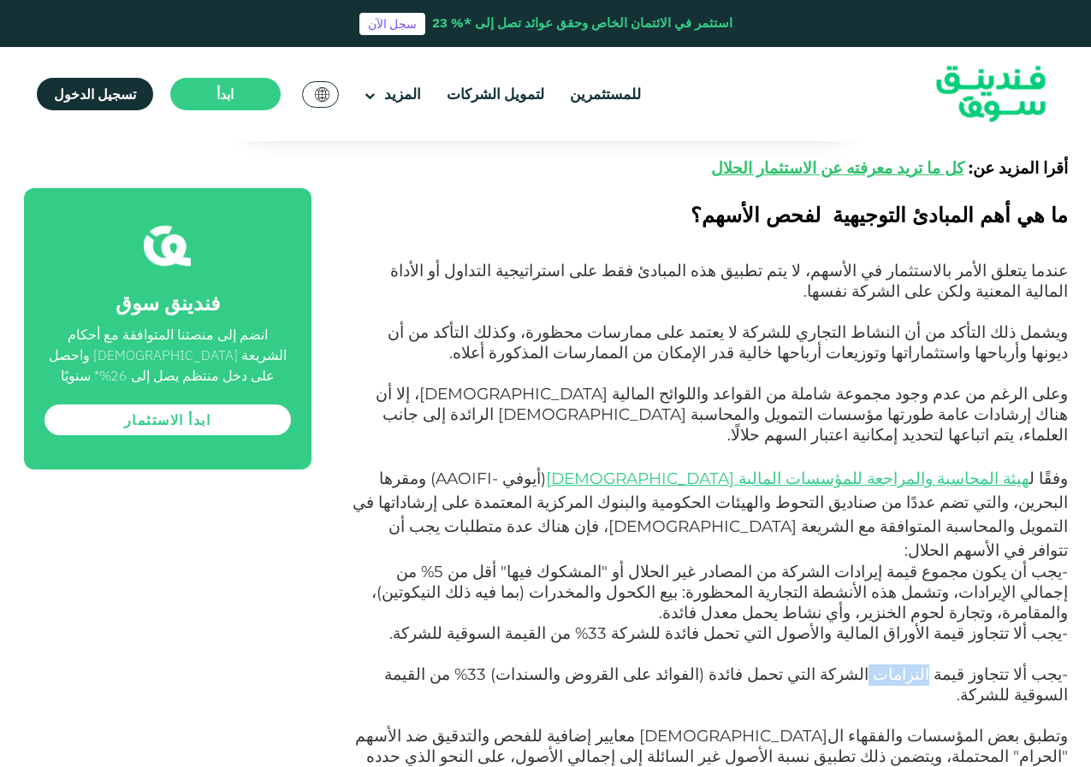
click at [943, 665] on span "-يجب ألا تتجاوز قيمة التزامات الشركة التي تحمل فائدة (الفوائد على القروض والسند…" at bounding box center [725, 685] width 683 height 40
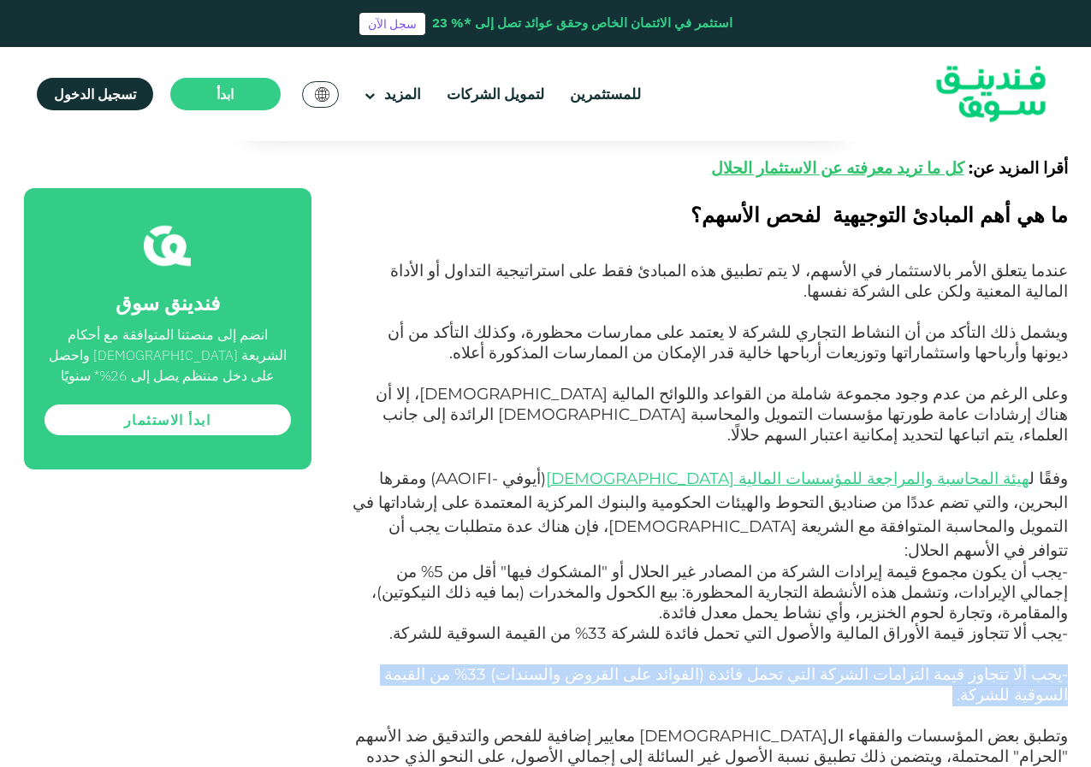
click at [943, 665] on span "-يجب ألا تتجاوز قيمة التزامات الشركة التي تحمل فائدة (الفوائد على القروض والسند…" at bounding box center [725, 685] width 683 height 40
click at [954, 665] on span "-يجب ألا تتجاوز قيمة التزامات الشركة التي تحمل فائدة (الفوائد على القروض والسند…" at bounding box center [725, 685] width 683 height 40
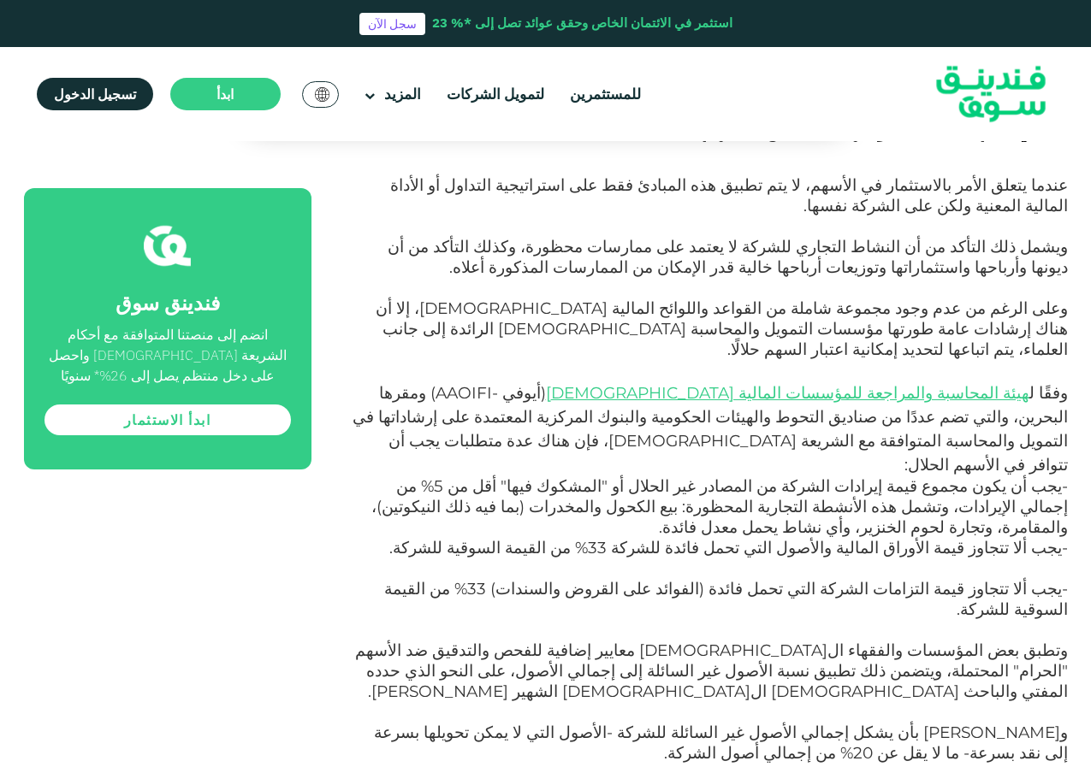
scroll to position [1454, 0]
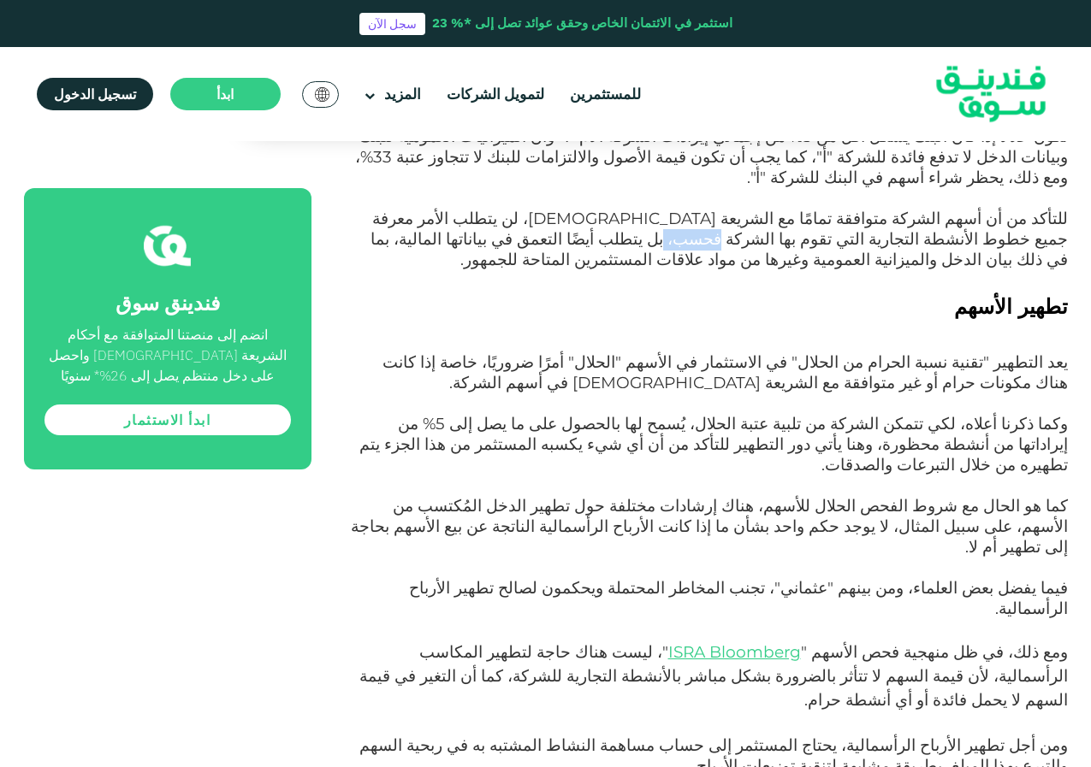
scroll to position [2138, 0]
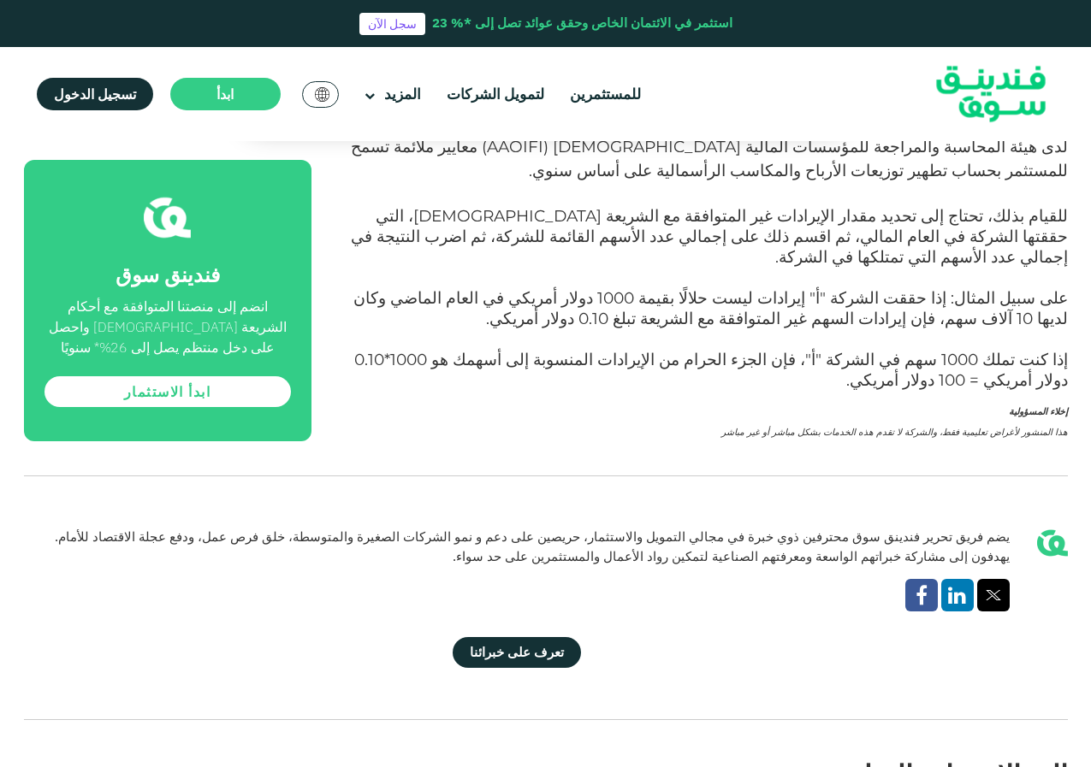
scroll to position [3165, 0]
